Goal: Complete application form

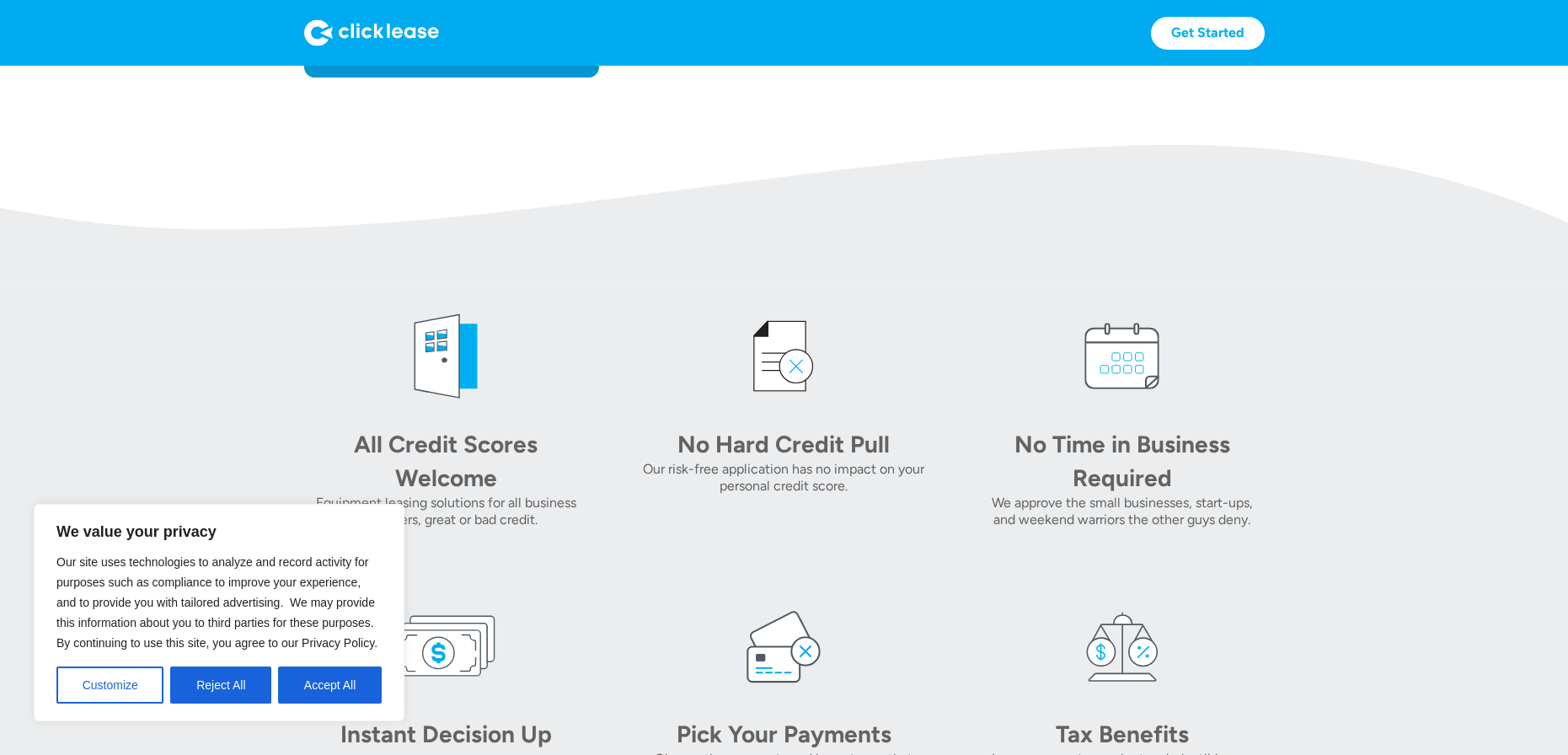
scroll to position [589, 0]
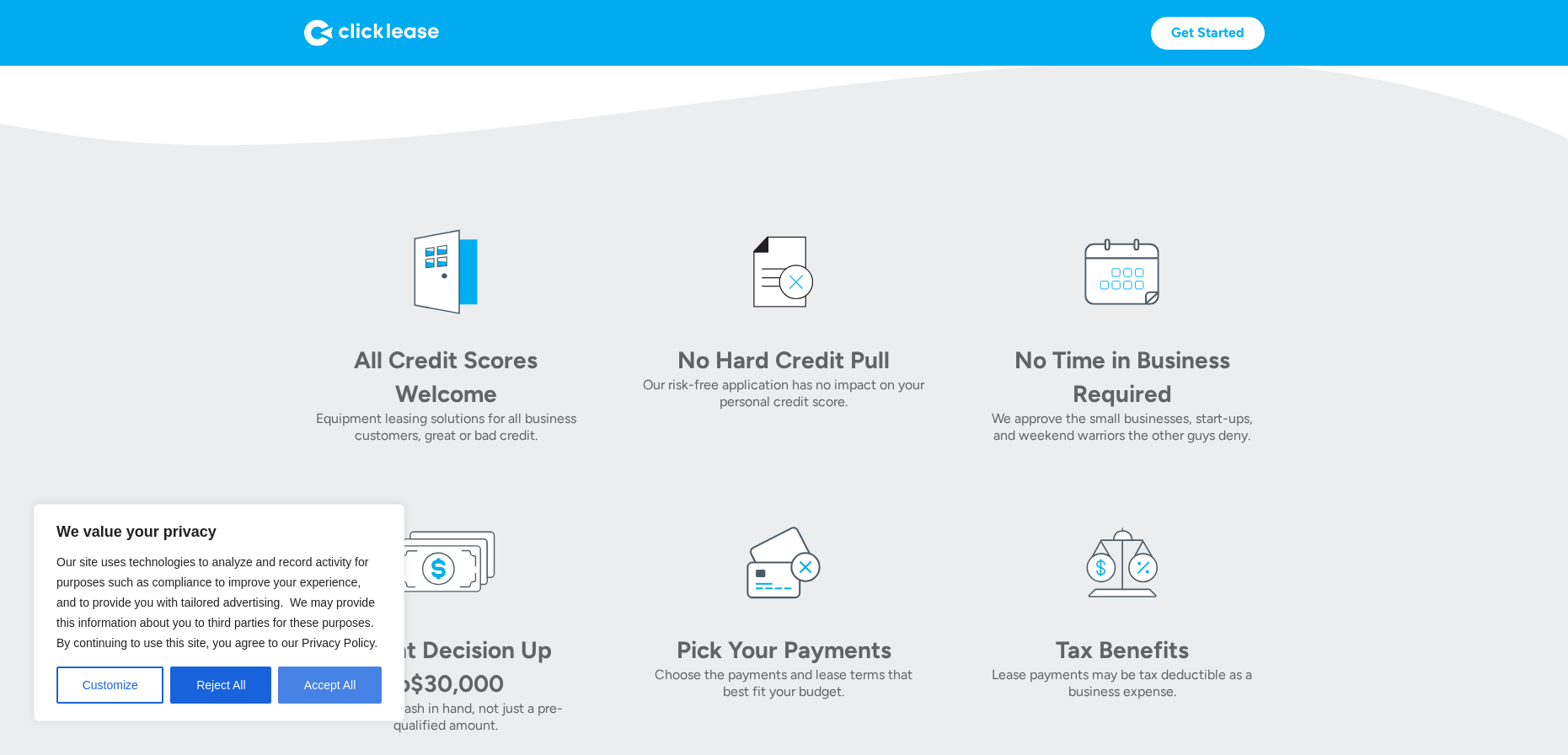
click at [321, 685] on button "Accept All" at bounding box center [330, 684] width 104 height 37
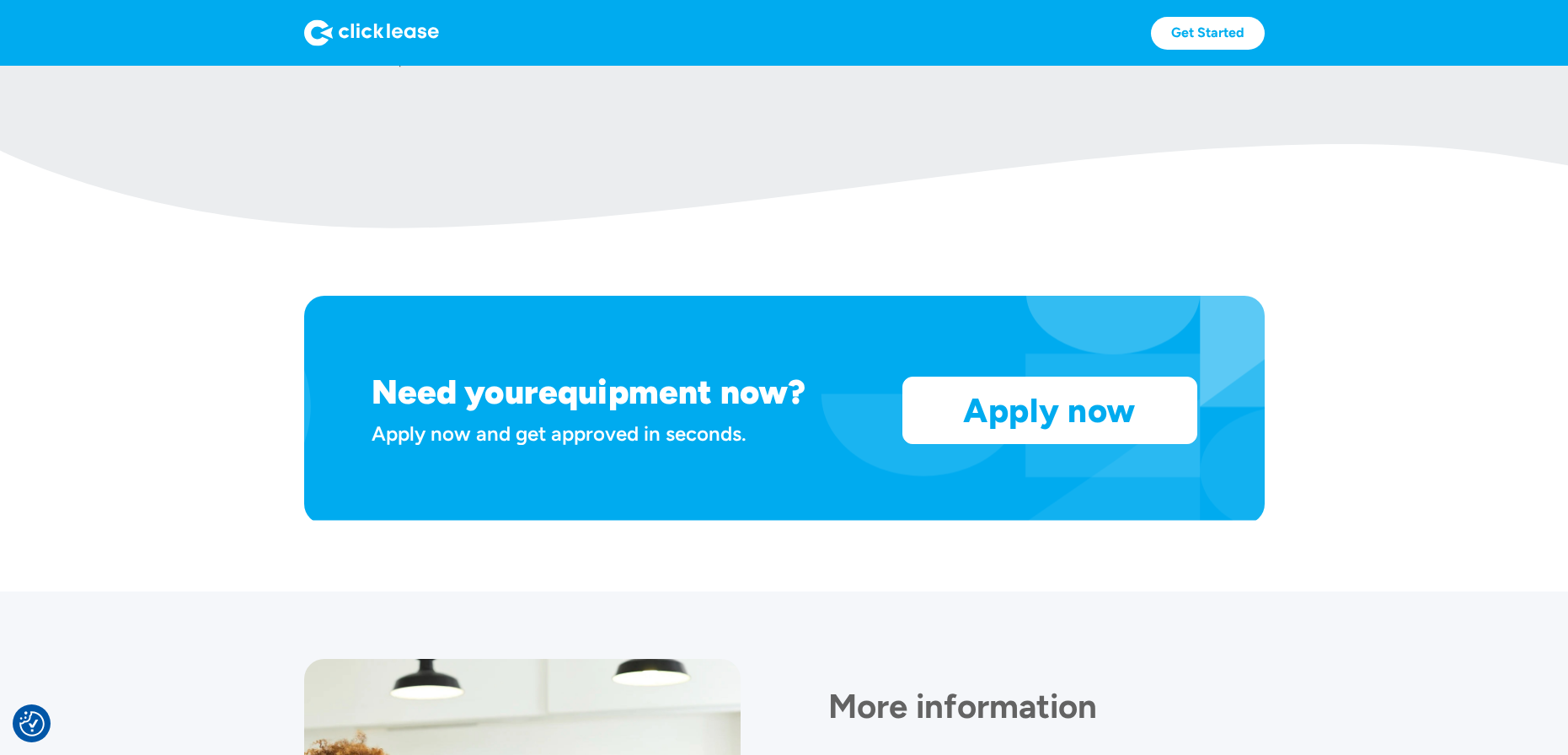
scroll to position [1011, 0]
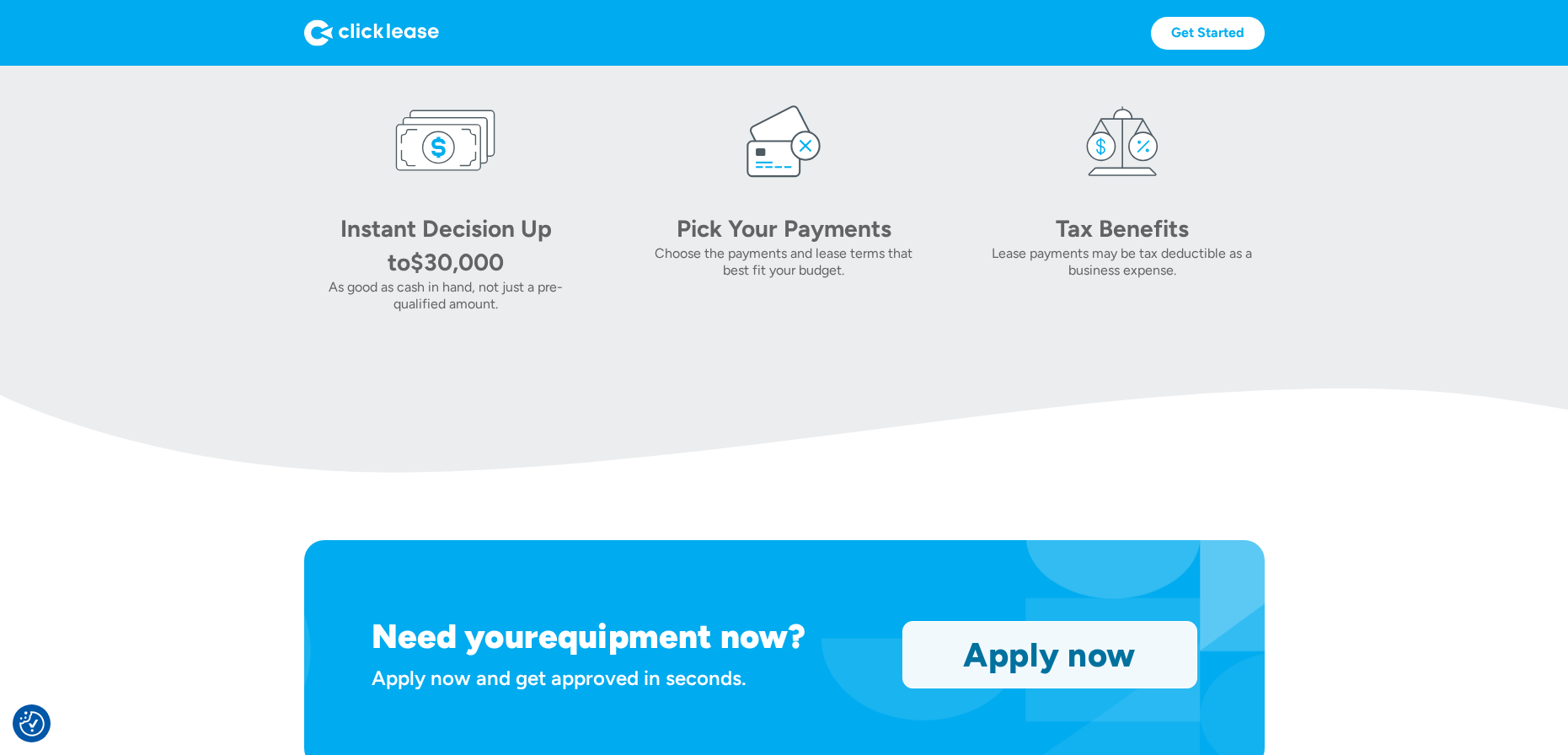
click at [1027, 661] on link "Apply now" at bounding box center [1049, 654] width 293 height 65
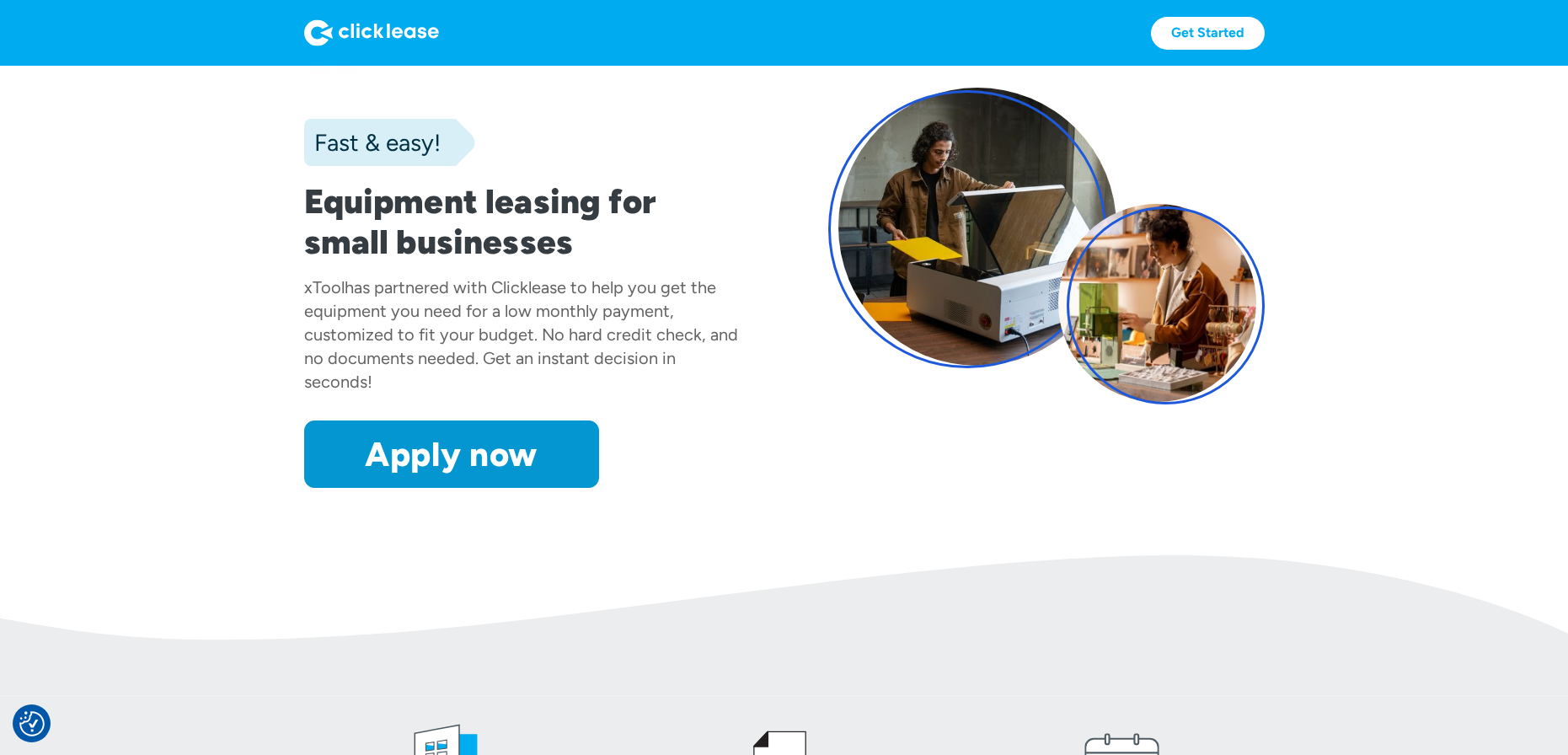
scroll to position [0, 0]
